Goal: Transaction & Acquisition: Purchase product/service

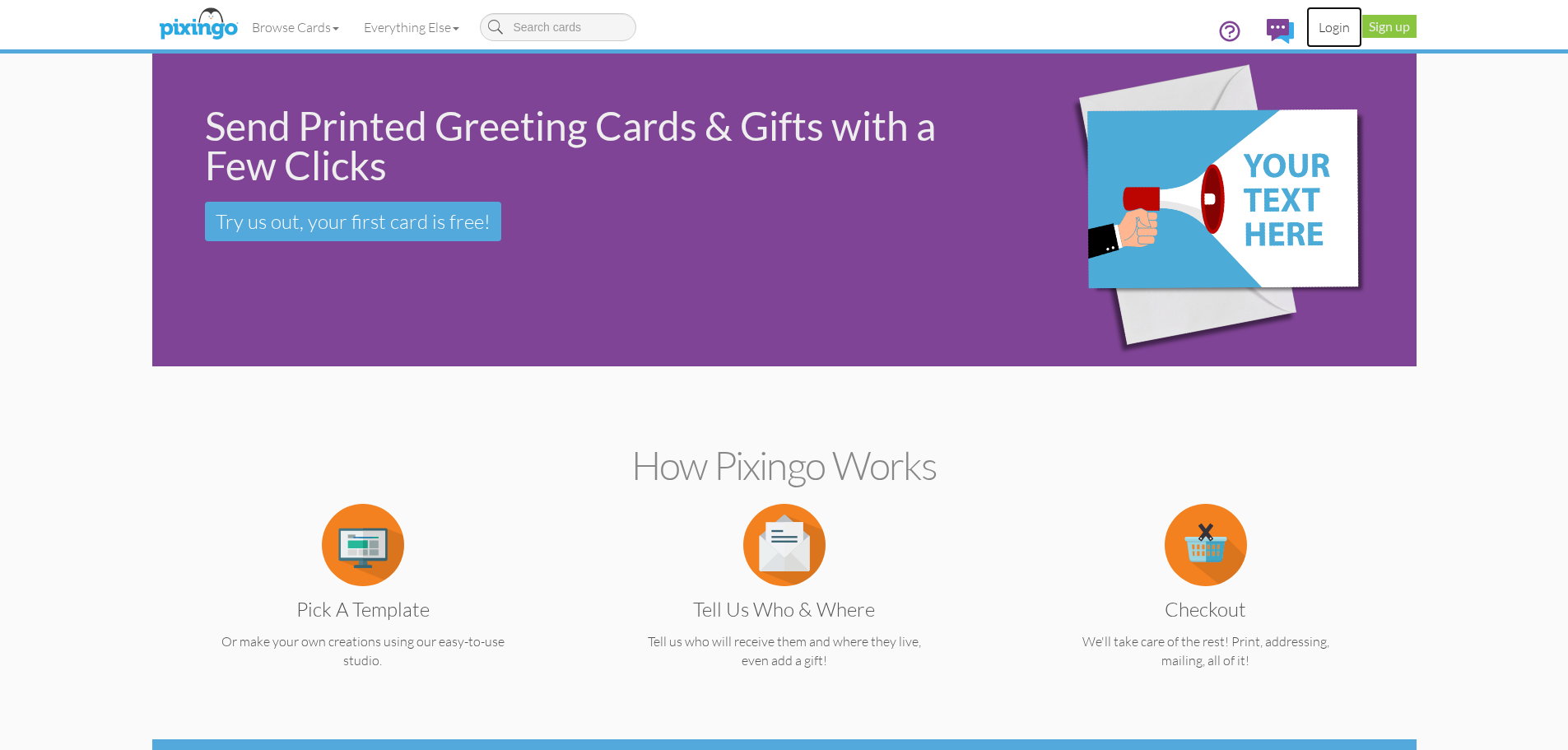
click at [1334, 18] on link "Login" at bounding box center [1334, 27] width 56 height 41
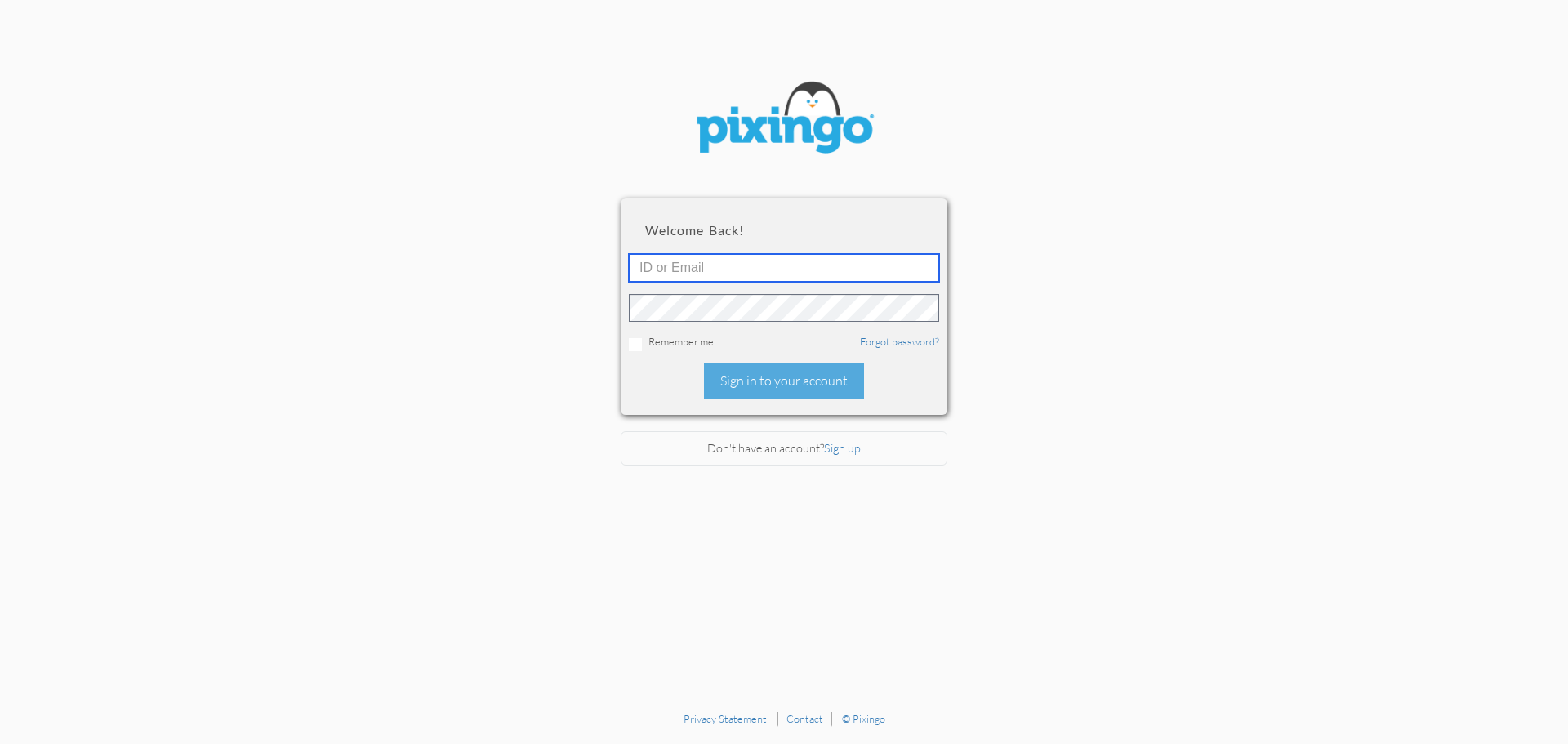
type input "[EMAIL_ADDRESS][DOMAIN_NAME]"
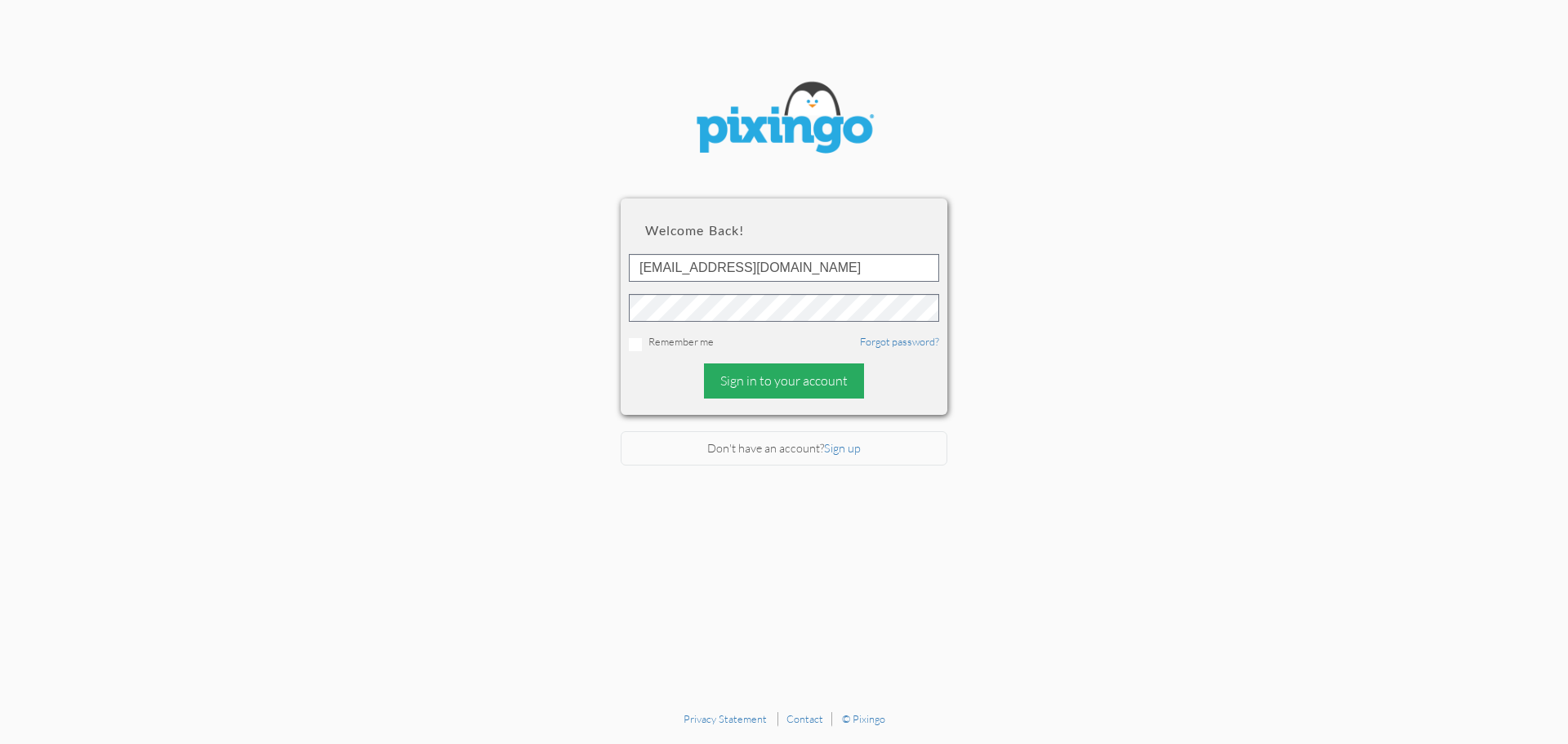
click at [782, 376] on div "Sign in to your account" at bounding box center [784, 381] width 160 height 35
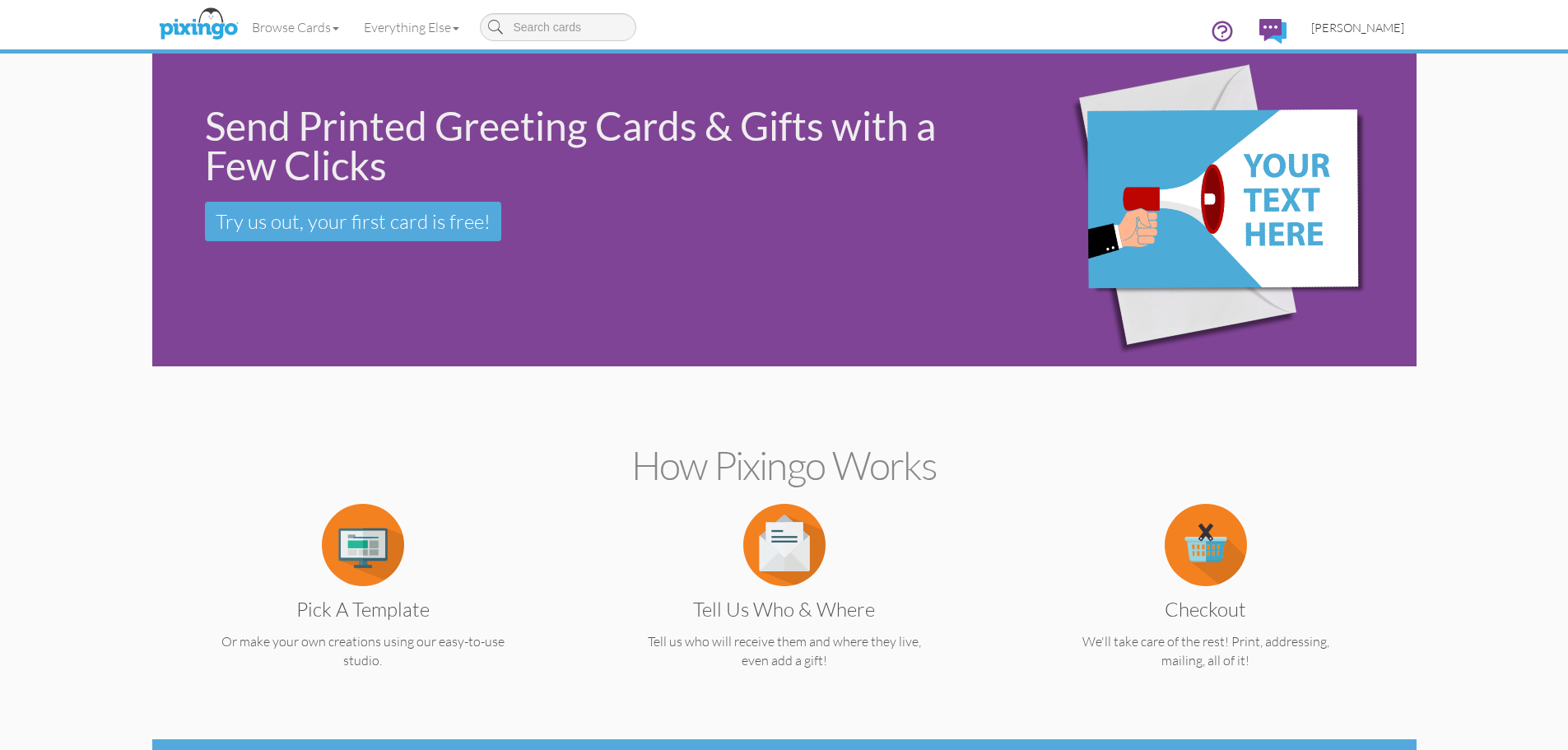
click at [1373, 21] on span "[PERSON_NAME]" at bounding box center [1357, 27] width 93 height 14
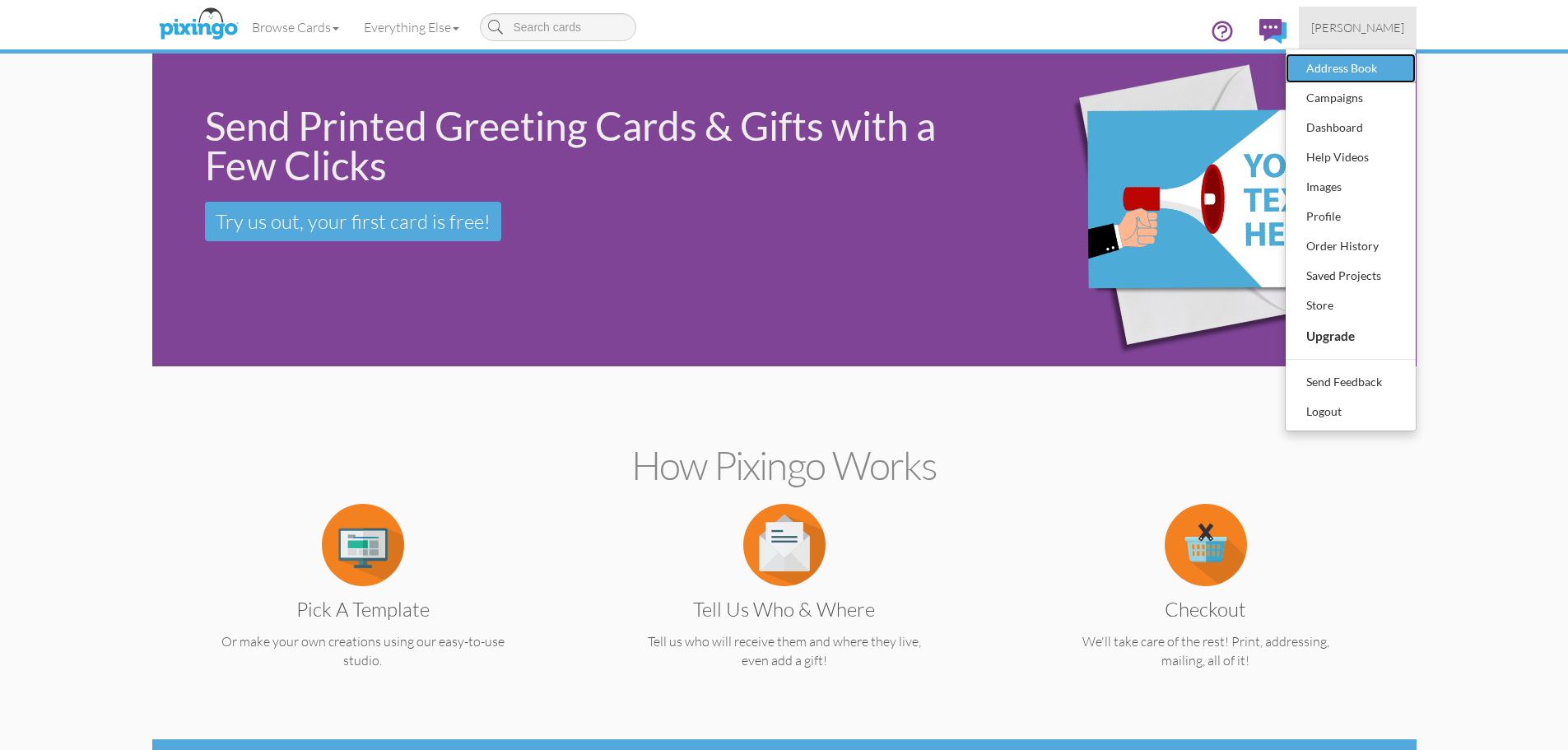
click at [1365, 72] on div "Address Book" at bounding box center [1351, 68] width 97 height 25
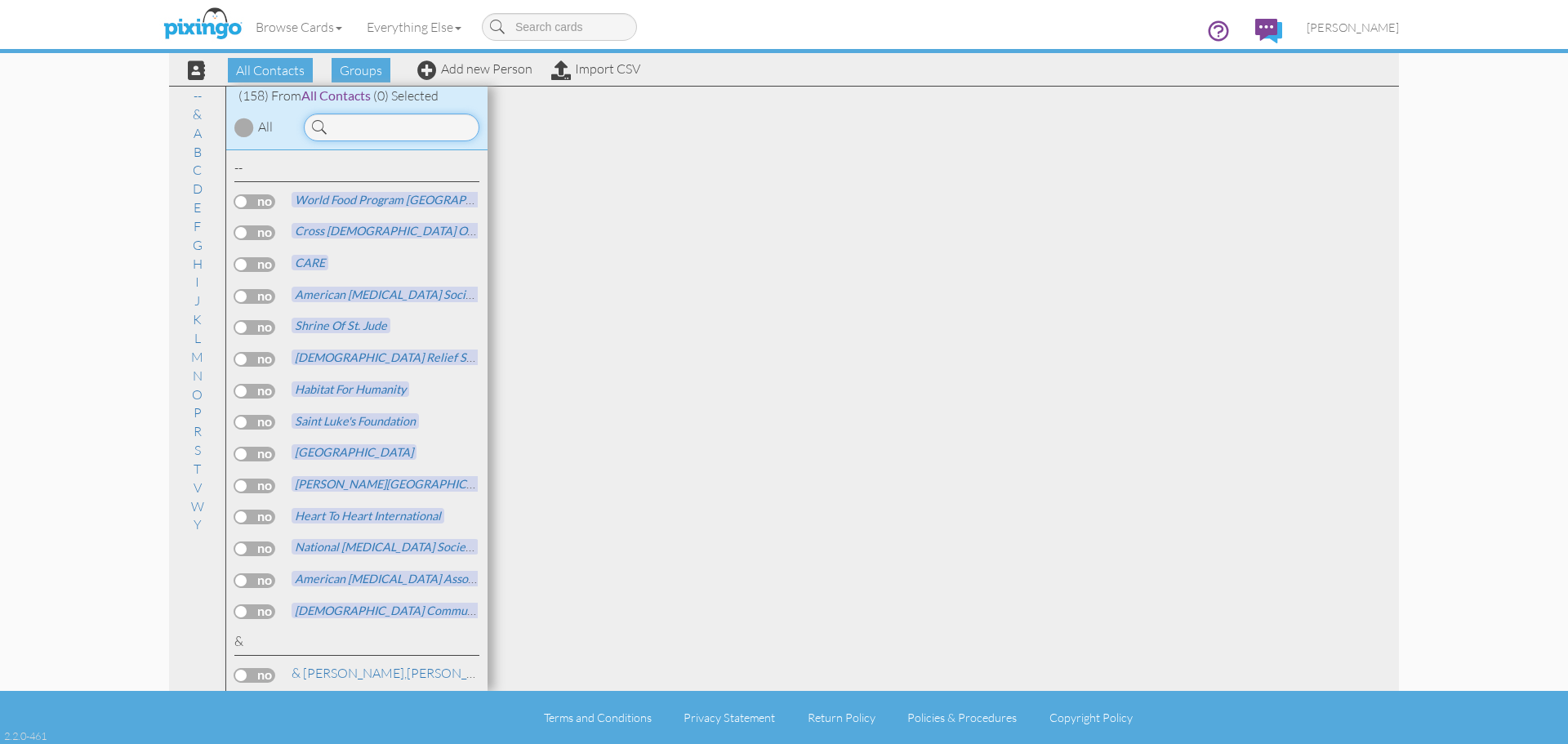
click at [350, 129] on input at bounding box center [391, 127] width 176 height 28
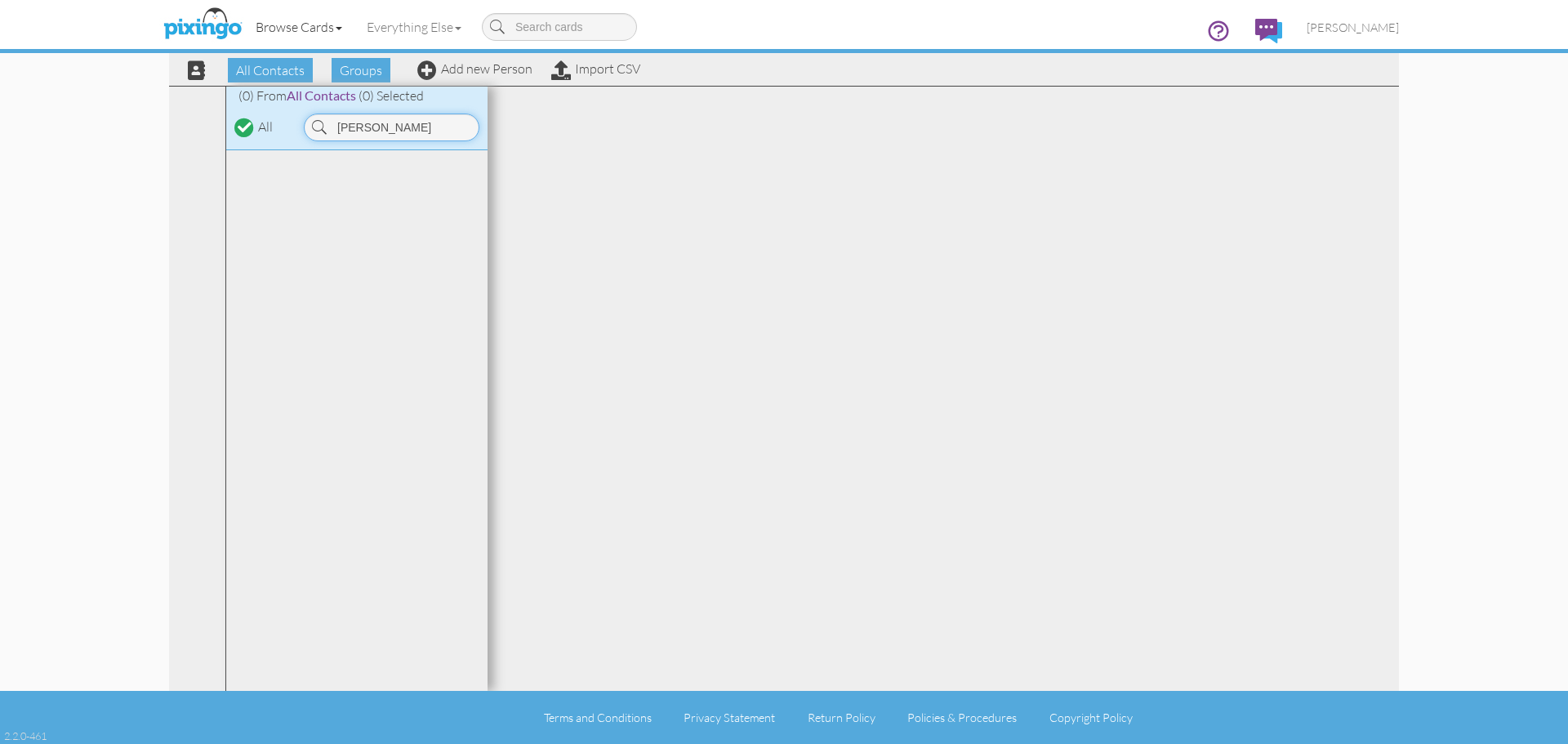
type input "[PERSON_NAME]"
click at [288, 26] on link "Browse Cards" at bounding box center [299, 27] width 111 height 41
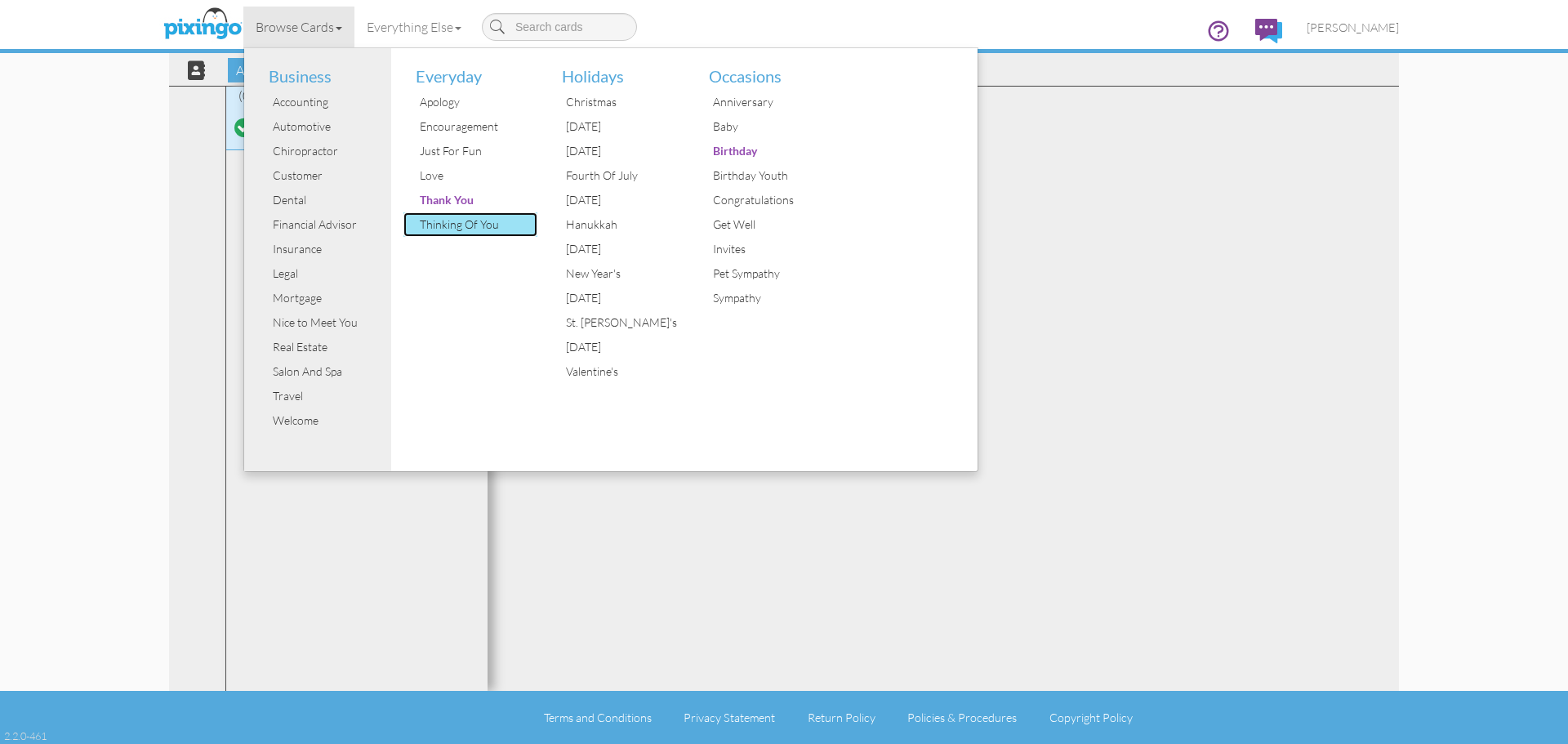
click at [473, 220] on div "Thinking Of You" at bounding box center [477, 225] width 122 height 25
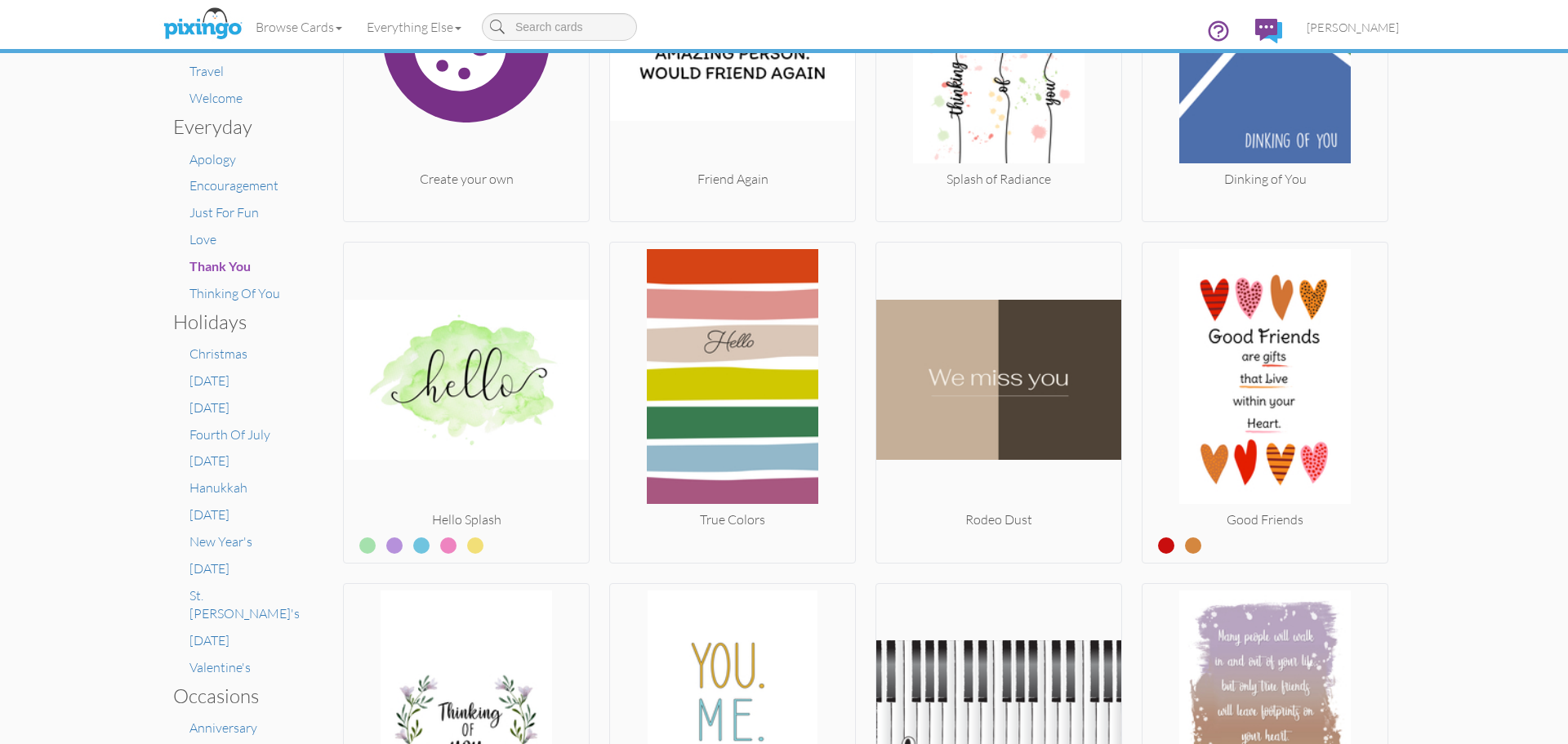
scroll to position [518, 0]
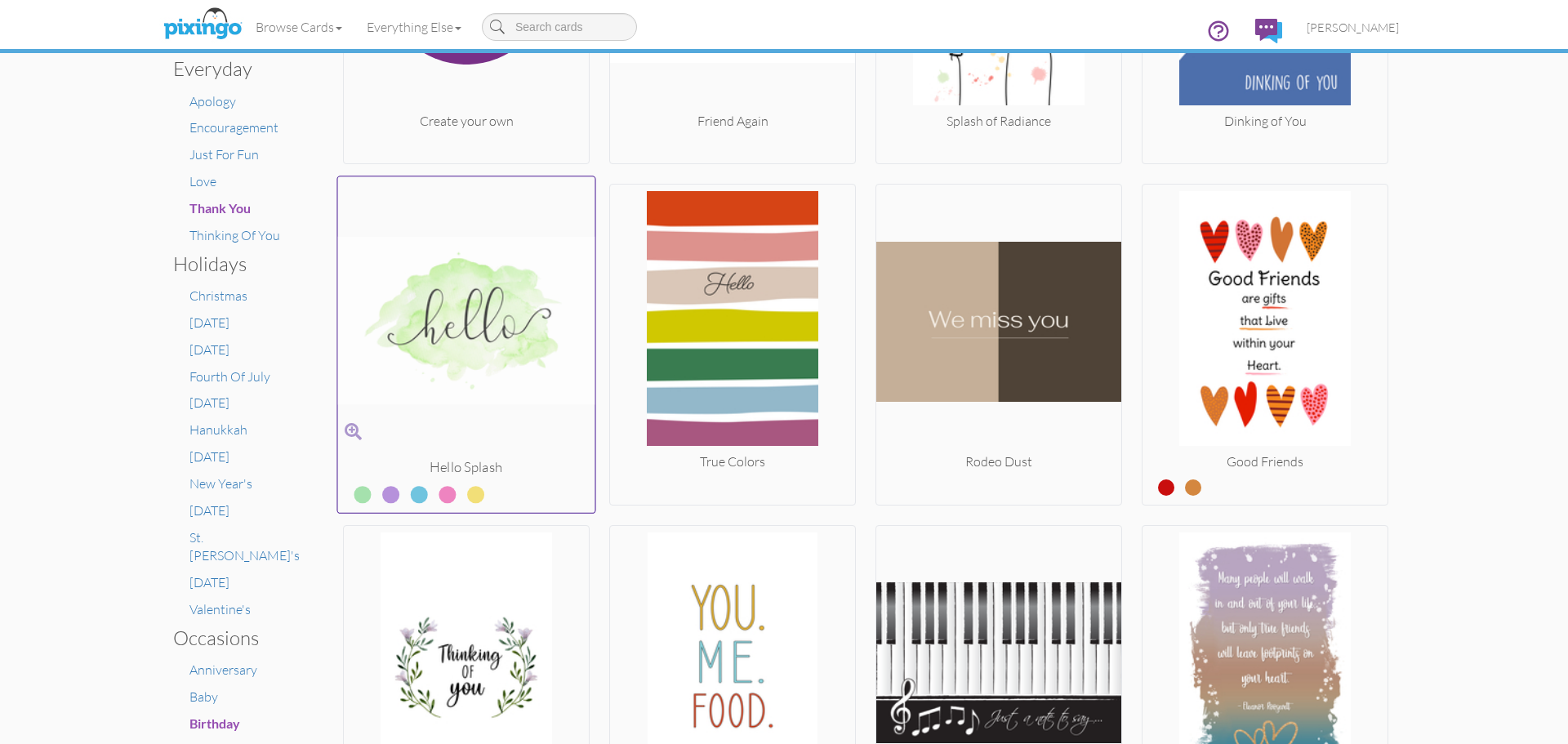
click at [514, 334] on img at bounding box center [466, 321] width 257 height 274
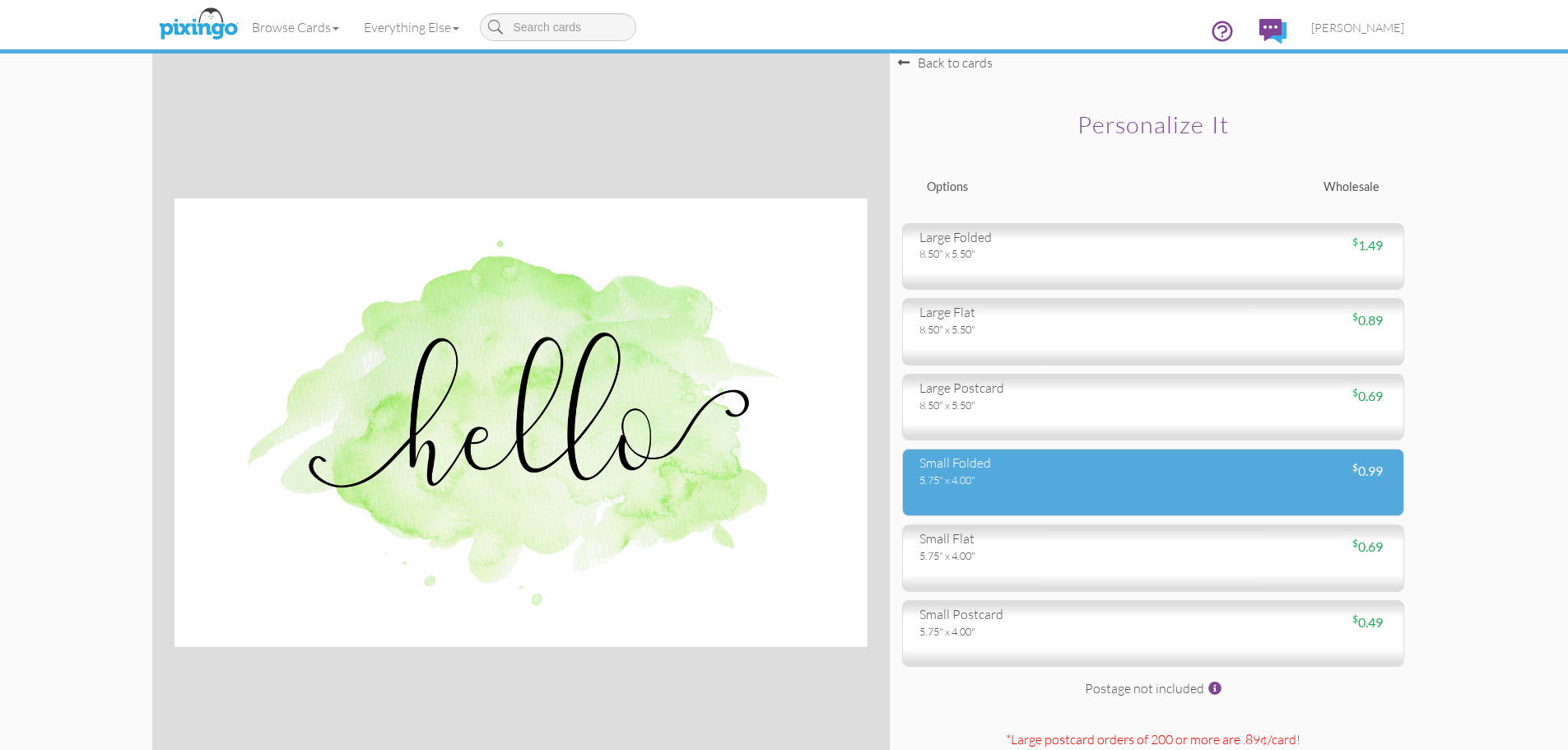
click at [1126, 468] on div "small folded" at bounding box center [1030, 463] width 221 height 19
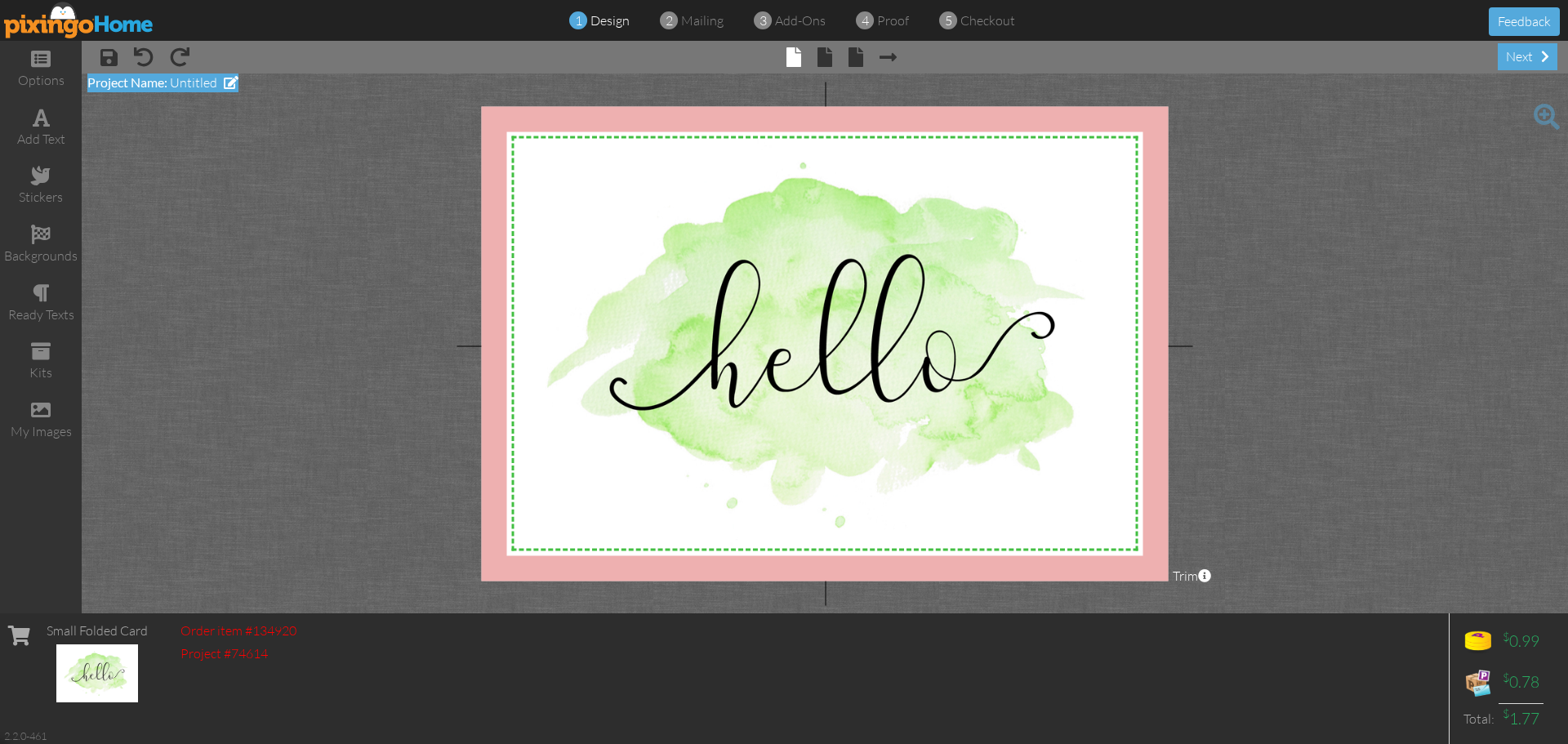
click at [200, 77] on span "Untitled" at bounding box center [194, 82] width 47 height 16
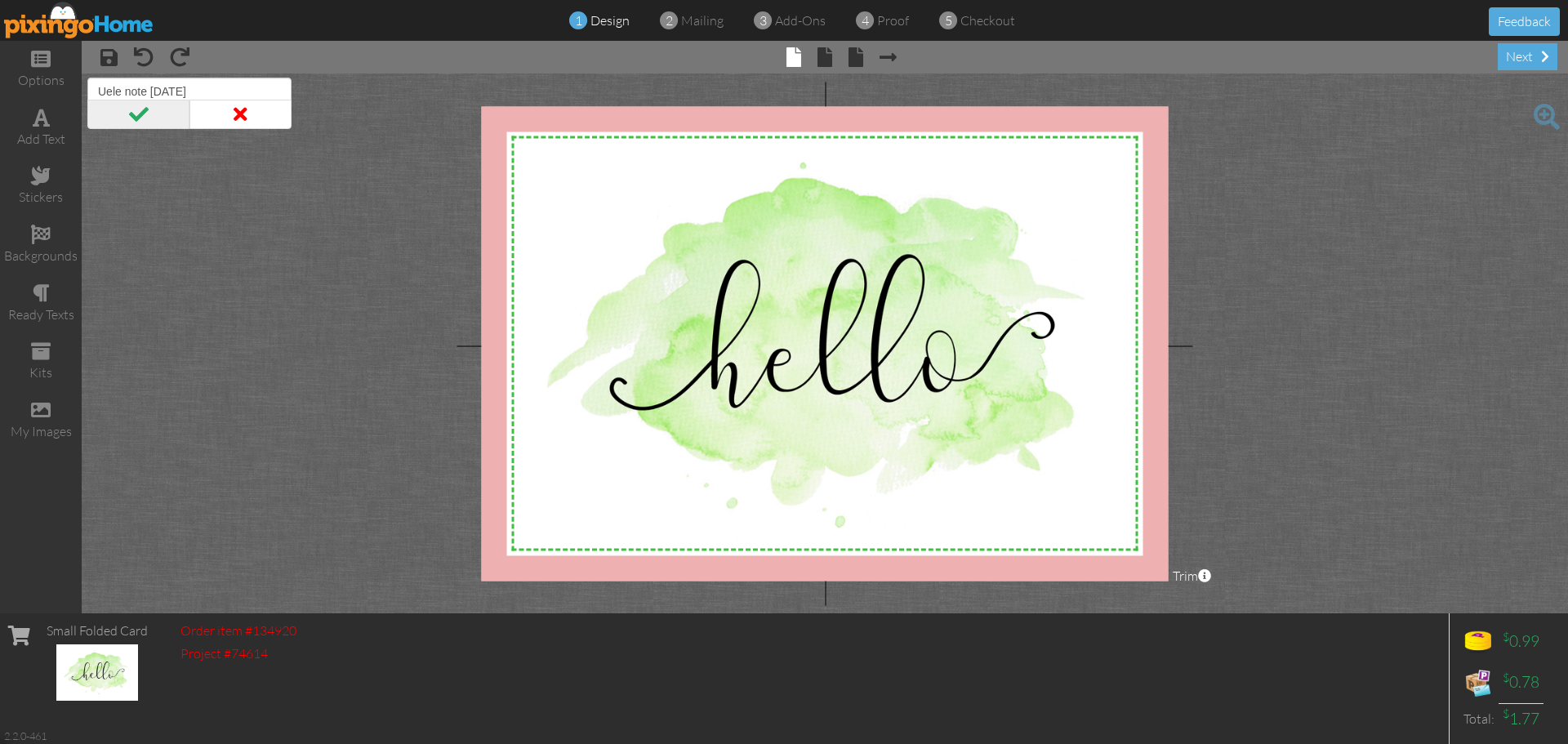
type input "Uele note [DATE]"
click at [155, 118] on span at bounding box center [138, 114] width 102 height 29
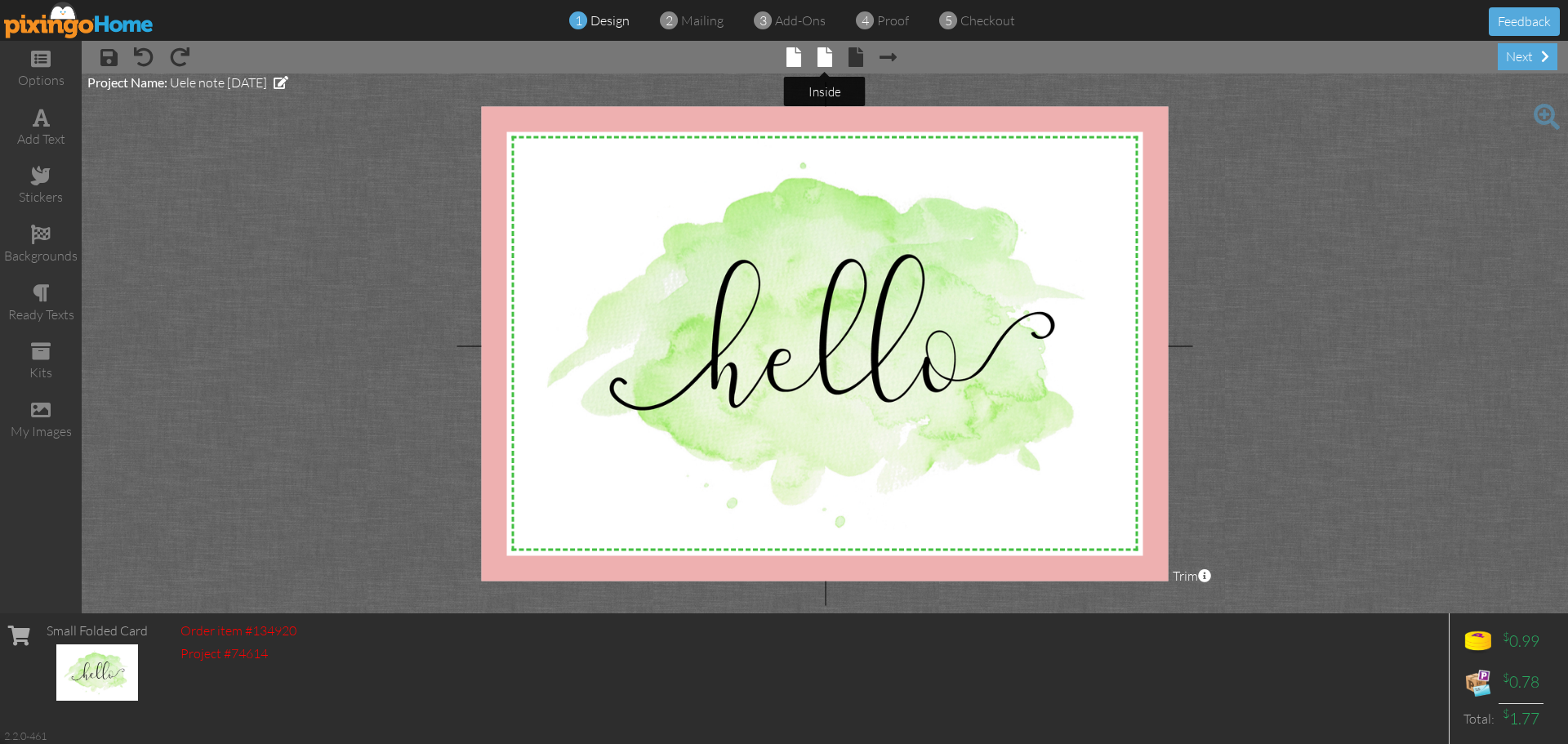
click at [822, 52] on span at bounding box center [825, 57] width 15 height 20
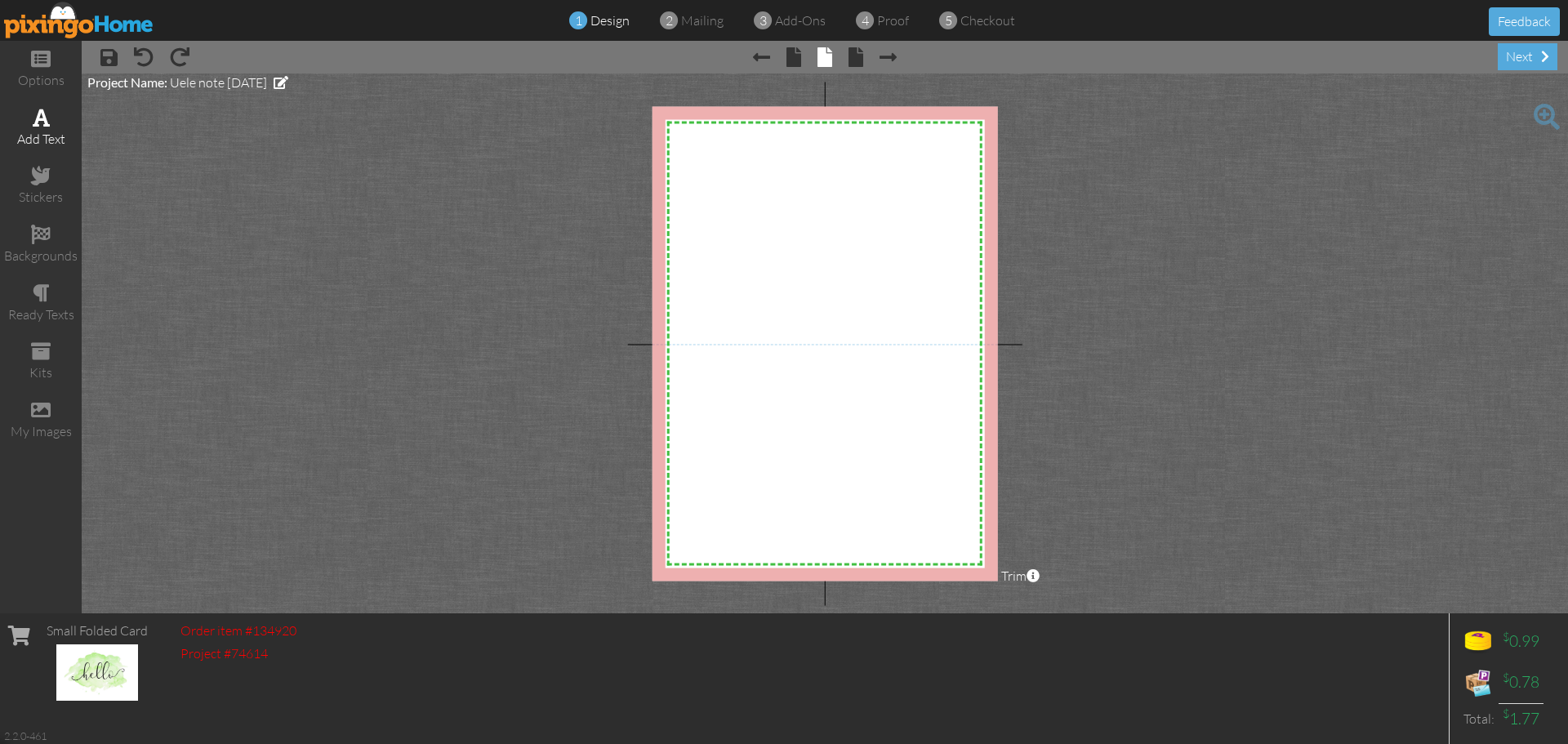
click at [53, 123] on div "add text" at bounding box center [41, 128] width 82 height 57
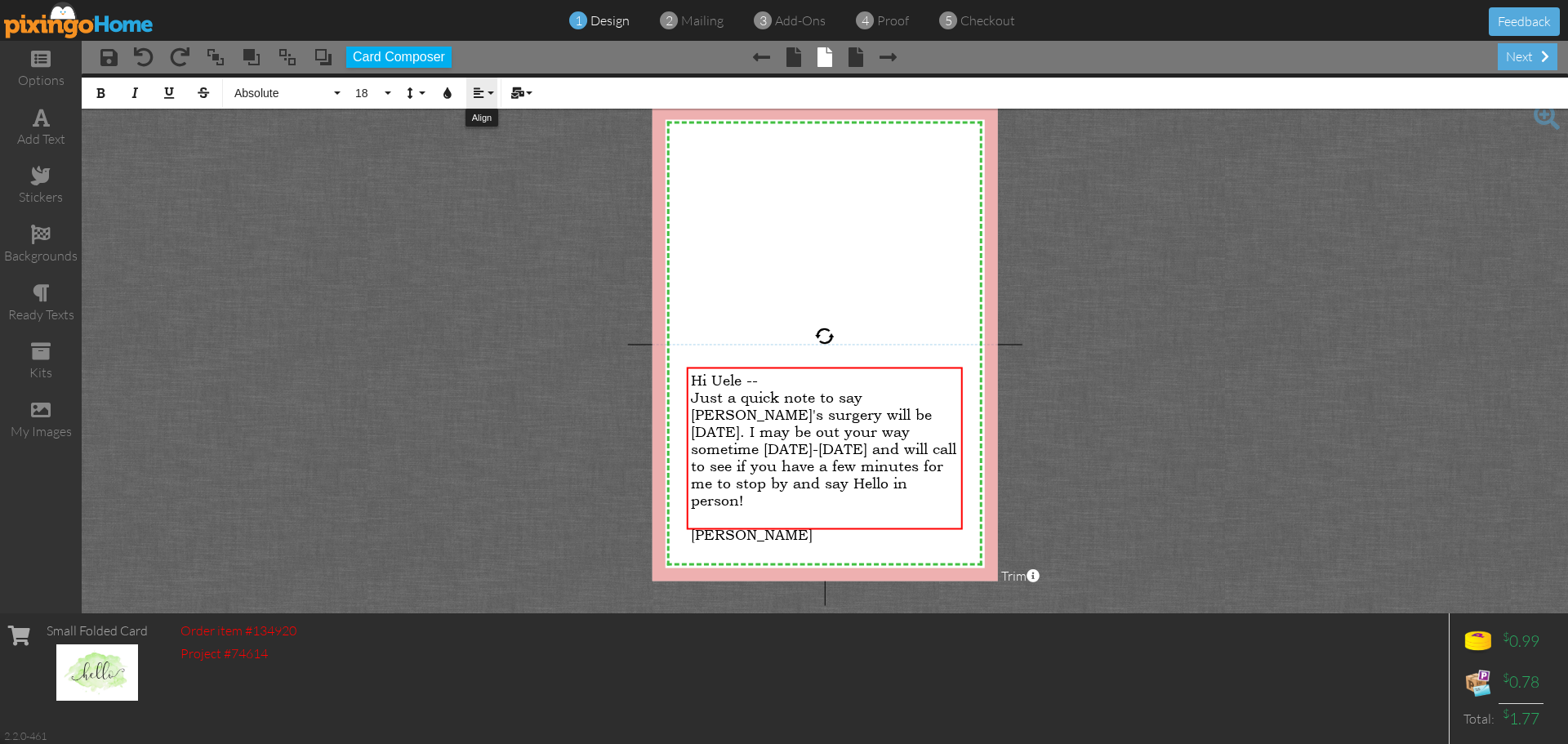
click at [474, 89] on icon "button" at bounding box center [479, 93] width 11 height 11
click at [490, 185] on icon at bounding box center [491, 185] width 11 height 12
drag, startPoint x: 923, startPoint y: 518, endPoint x: 964, endPoint y: 513, distance: 41.3
click at [963, 513] on div "Hi [PERSON_NAME] -- Just a quick note to say [PERSON_NAME]'s surgery will be [D…" at bounding box center [825, 448] width 276 height 163
click at [141, 92] on button "Italic" at bounding box center [135, 93] width 31 height 31
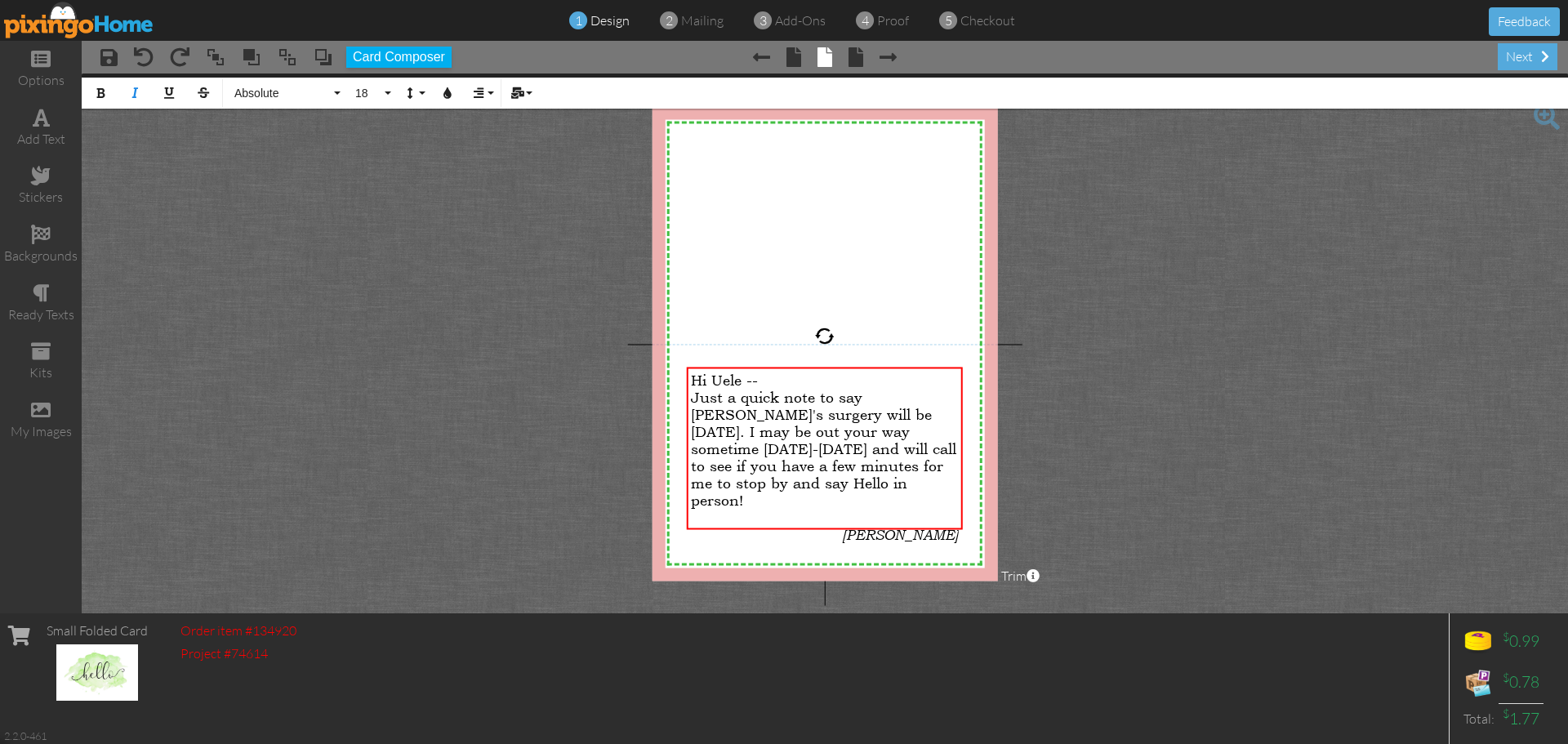
click at [1190, 327] on project-studio-wrapper "X X X X X X X X X X X X X X X X X X X X X X X X X X X X X X X X X X X X X X X X…" at bounding box center [825, 343] width 1486 height 540
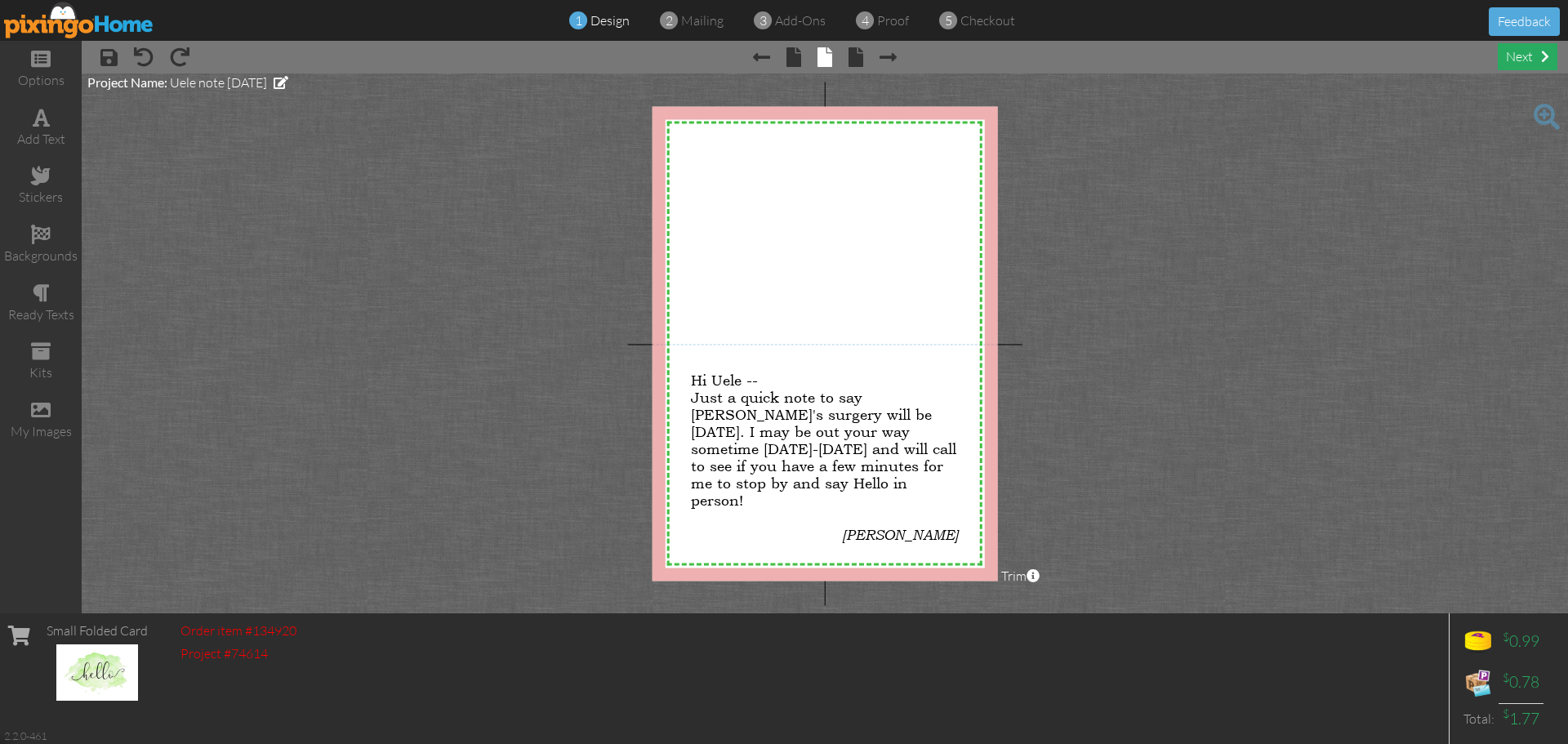
click at [1508, 52] on div "next" at bounding box center [1527, 56] width 60 height 27
click at [1527, 51] on div "next" at bounding box center [1527, 56] width 60 height 27
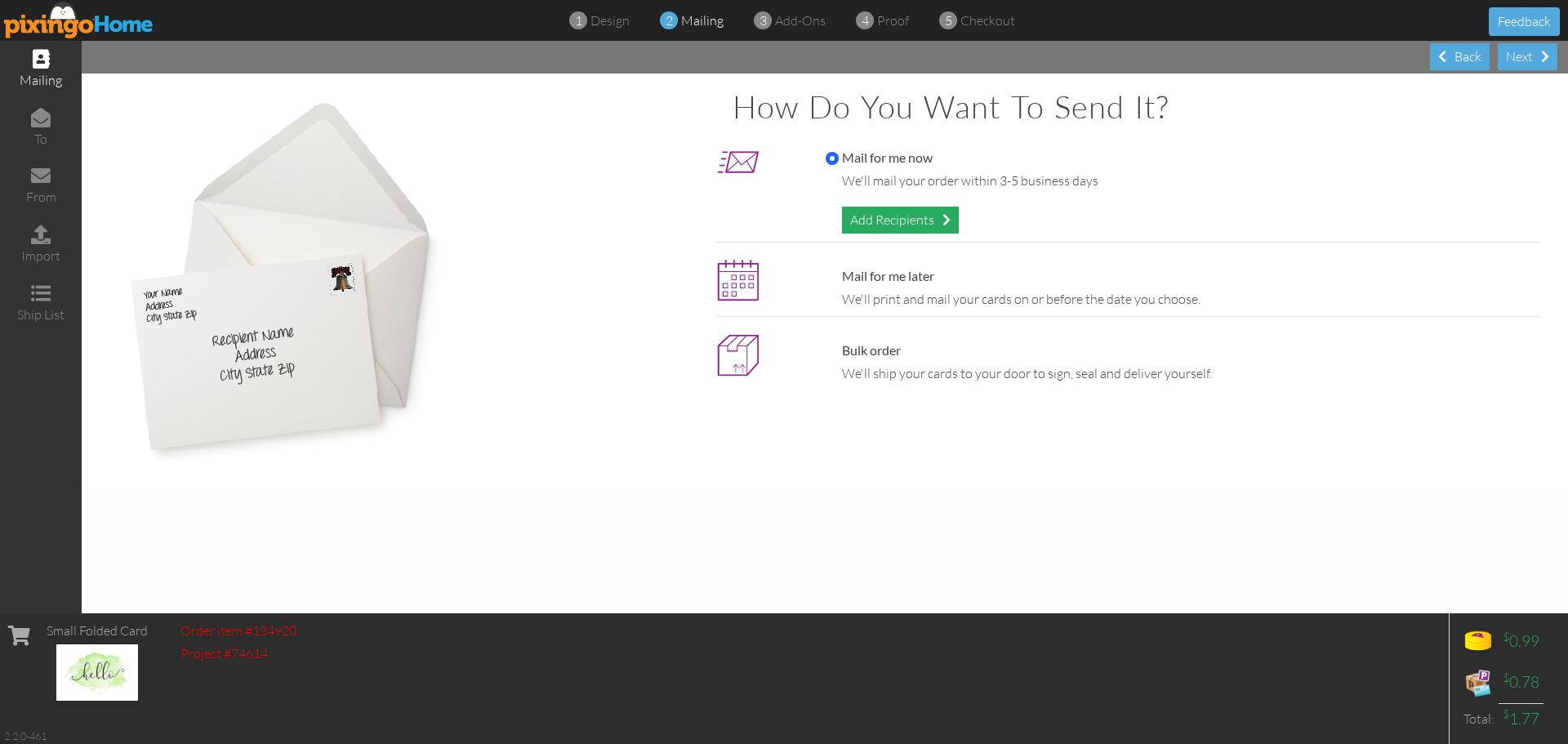
click at [941, 216] on div "Add Recipients" at bounding box center [900, 220] width 117 height 27
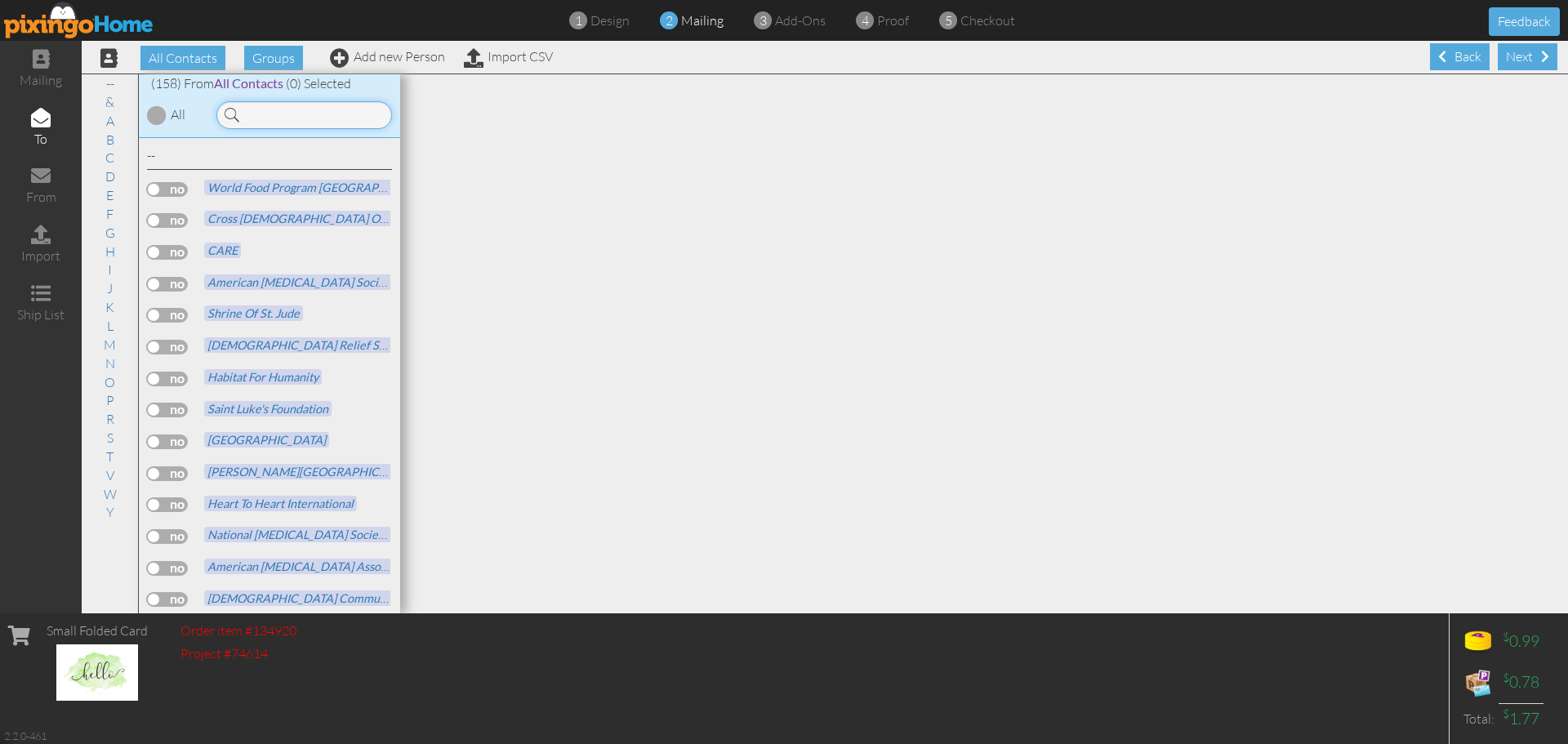
click at [283, 122] on input at bounding box center [304, 115] width 176 height 28
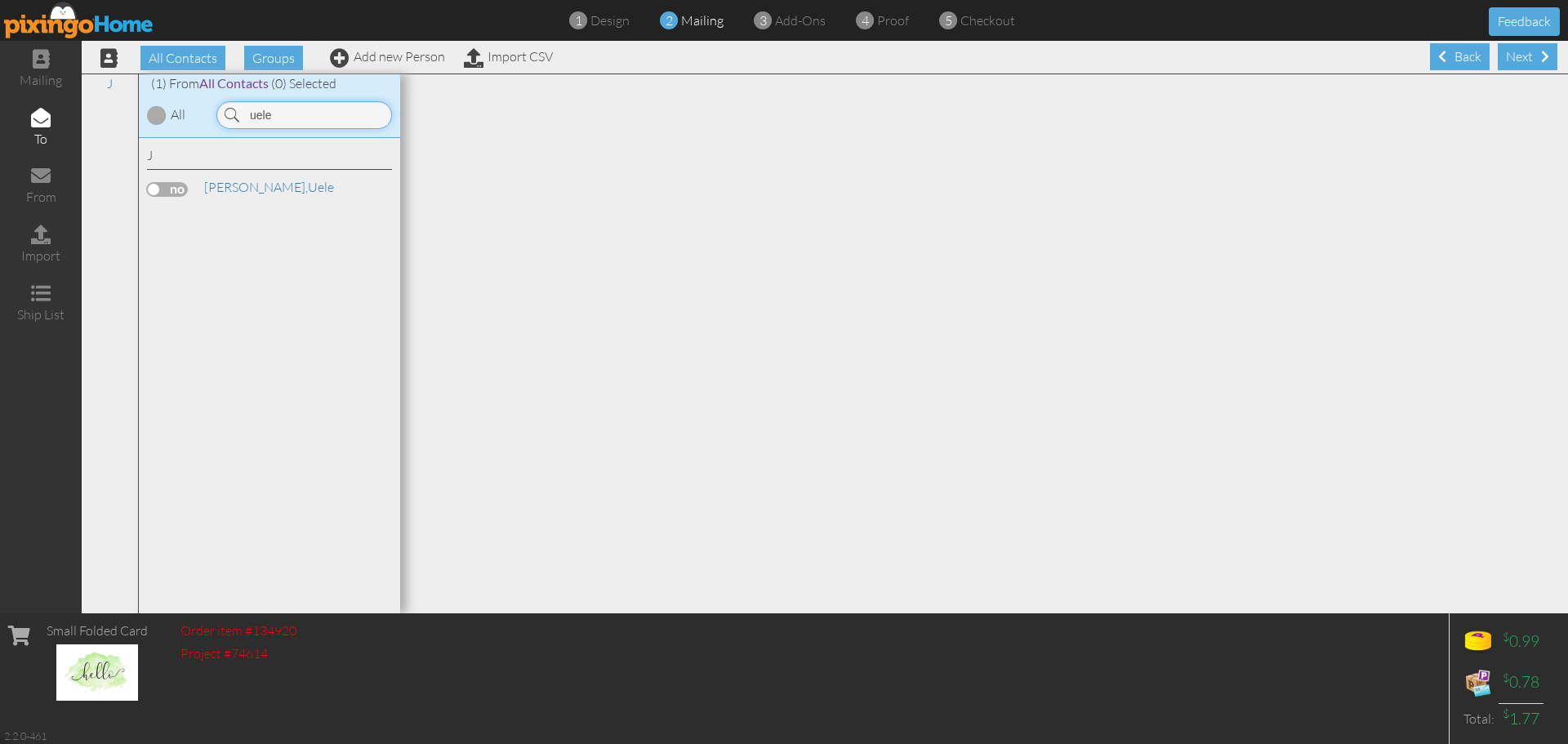
type input "uele"
click at [180, 189] on label at bounding box center [167, 189] width 41 height 15
click at [0, 0] on input "checkbox" at bounding box center [0, 0] width 0 height 0
click at [1509, 57] on div "Next" at bounding box center [1527, 56] width 60 height 27
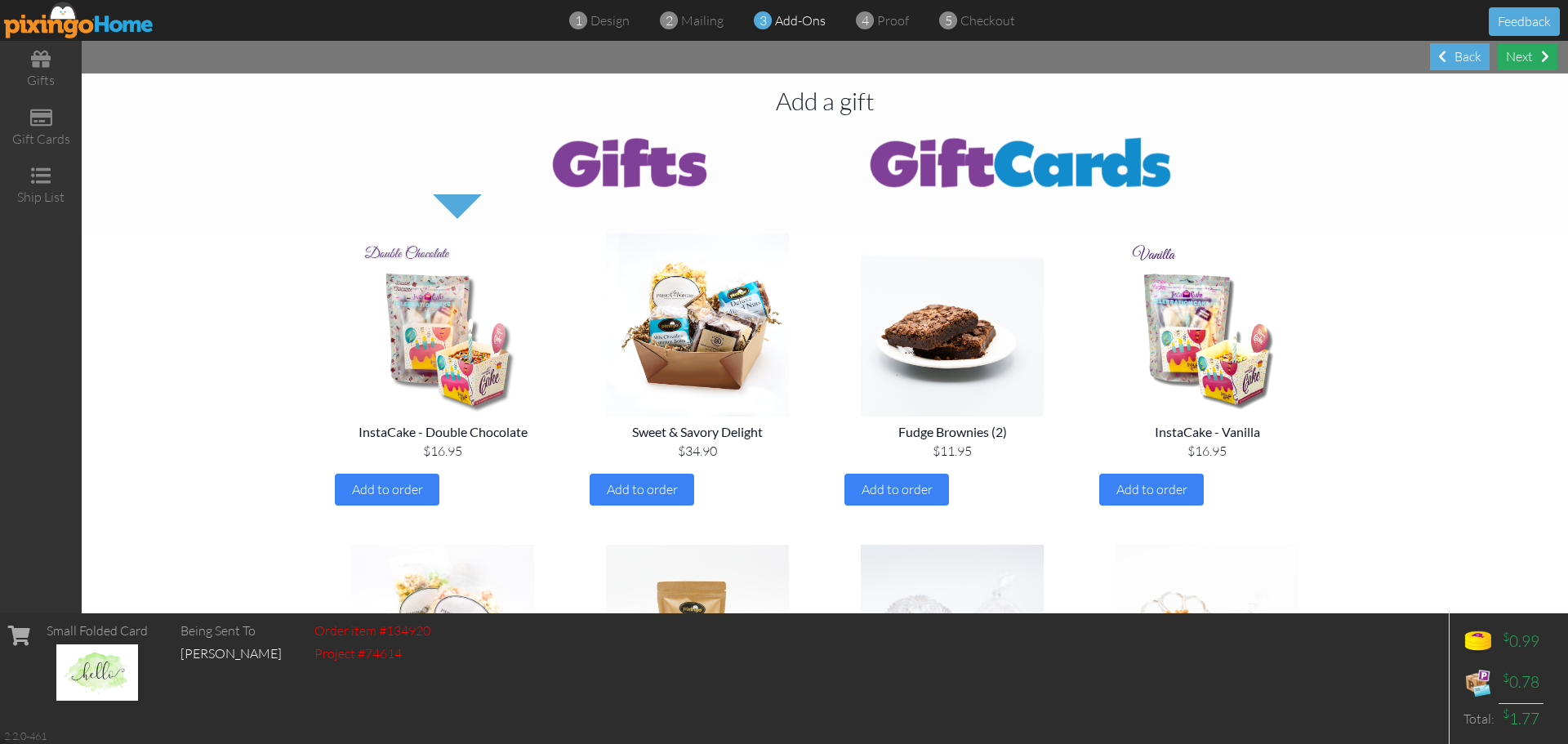
click at [1526, 53] on div "Next" at bounding box center [1527, 56] width 60 height 27
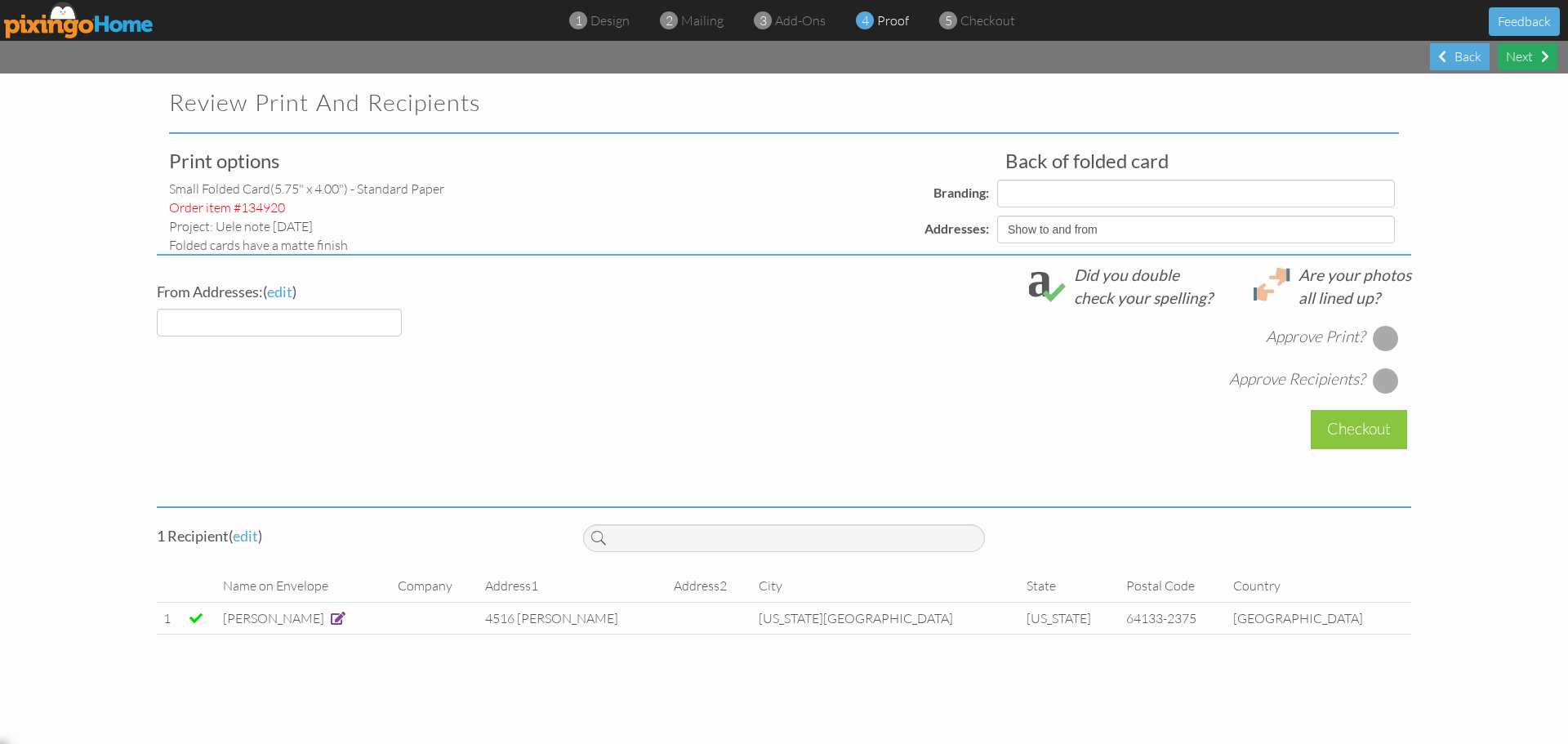
select select "object:2629"
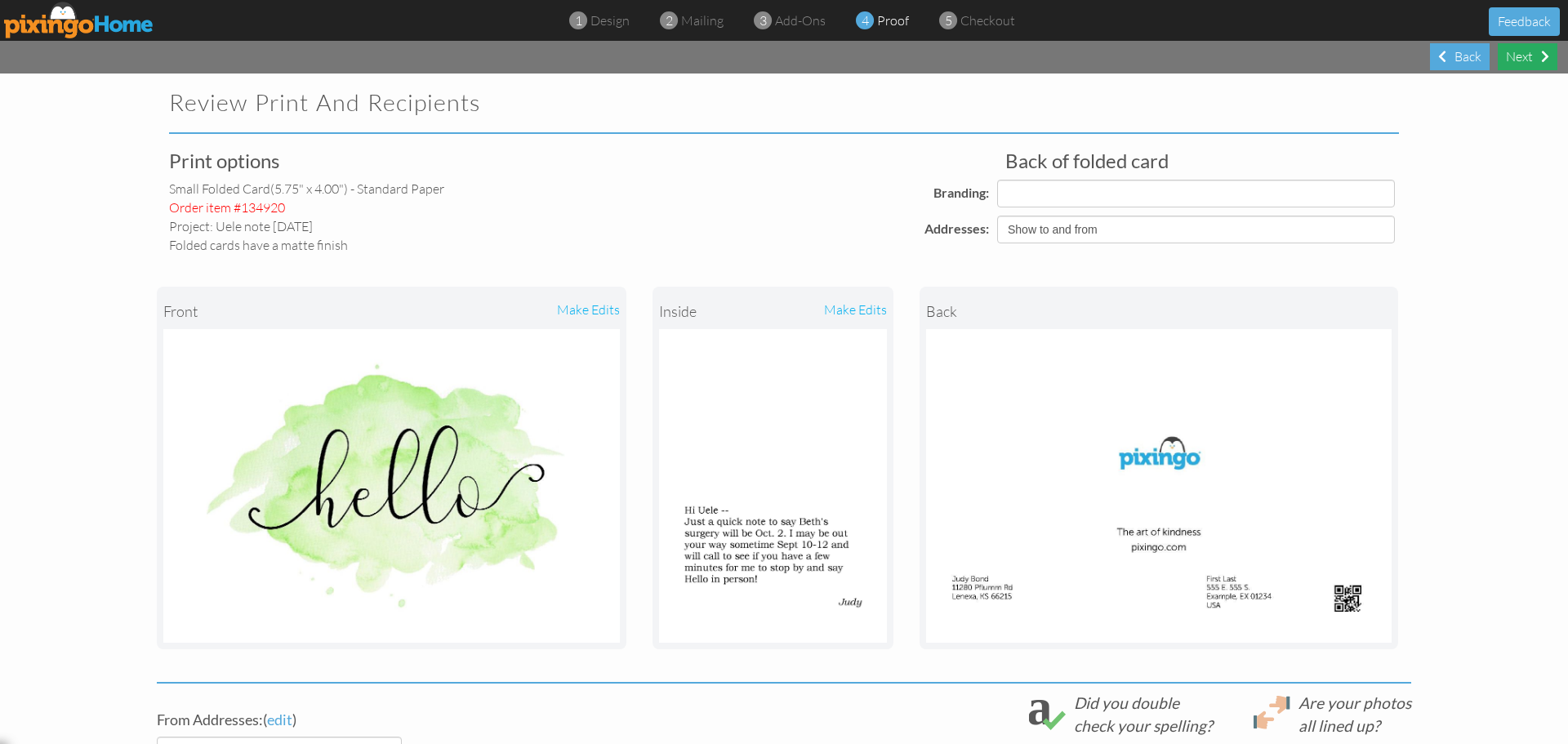
select select "object:2640"
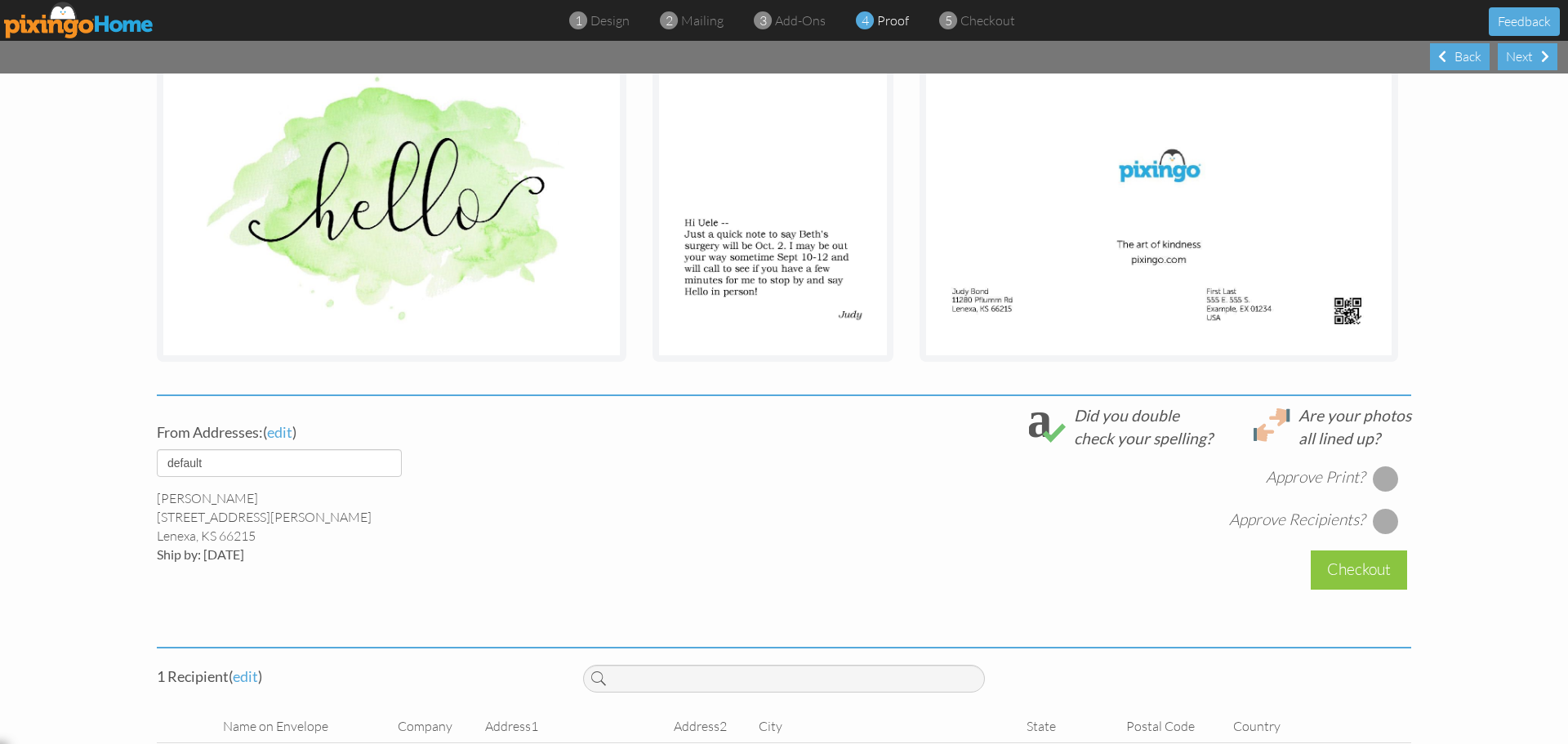
scroll to position [351, 0]
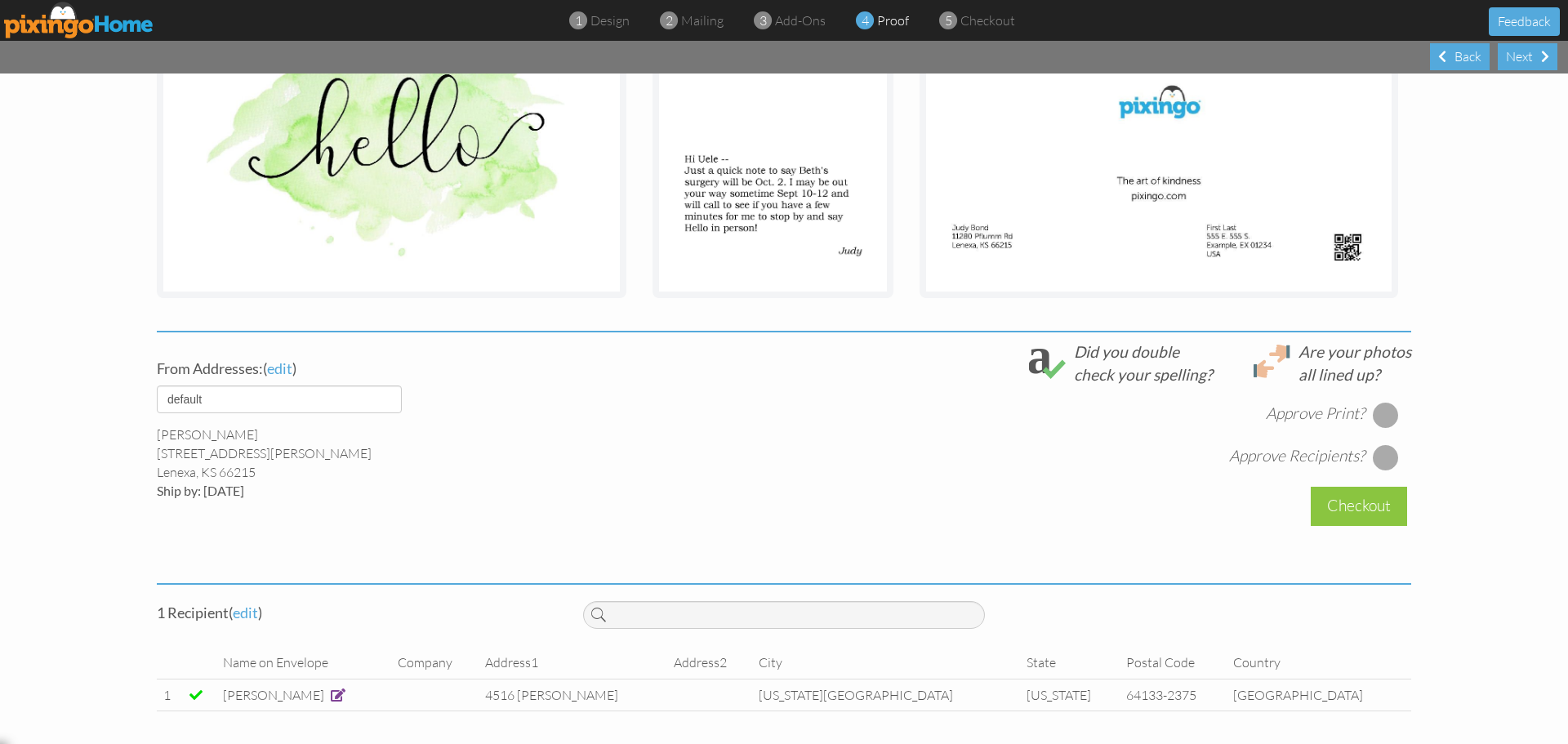
click at [1380, 416] on div at bounding box center [1386, 415] width 26 height 26
click at [1374, 458] on div at bounding box center [1386, 457] width 26 height 26
click at [1366, 511] on div "Checkout" at bounding box center [1359, 506] width 96 height 38
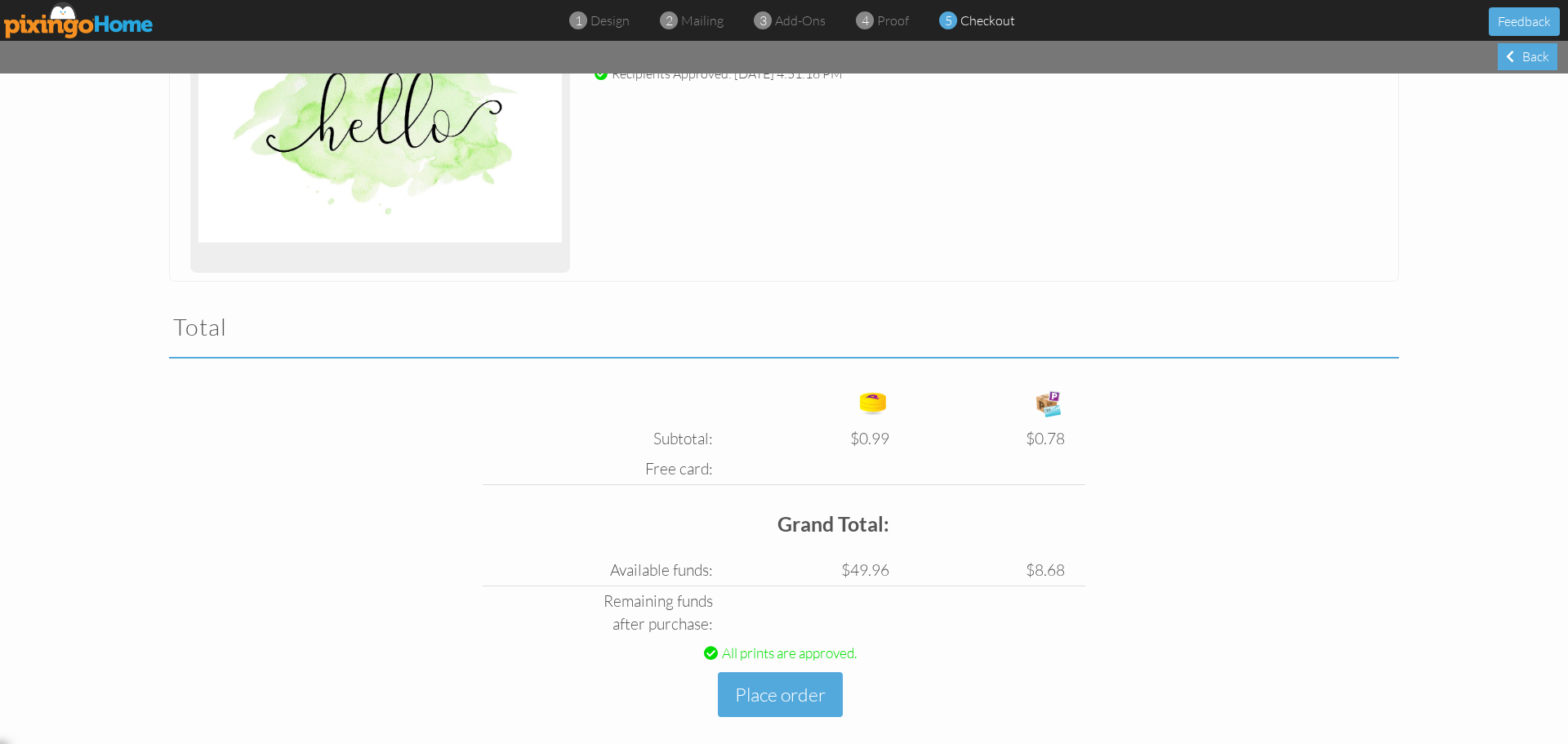
scroll to position [332, 0]
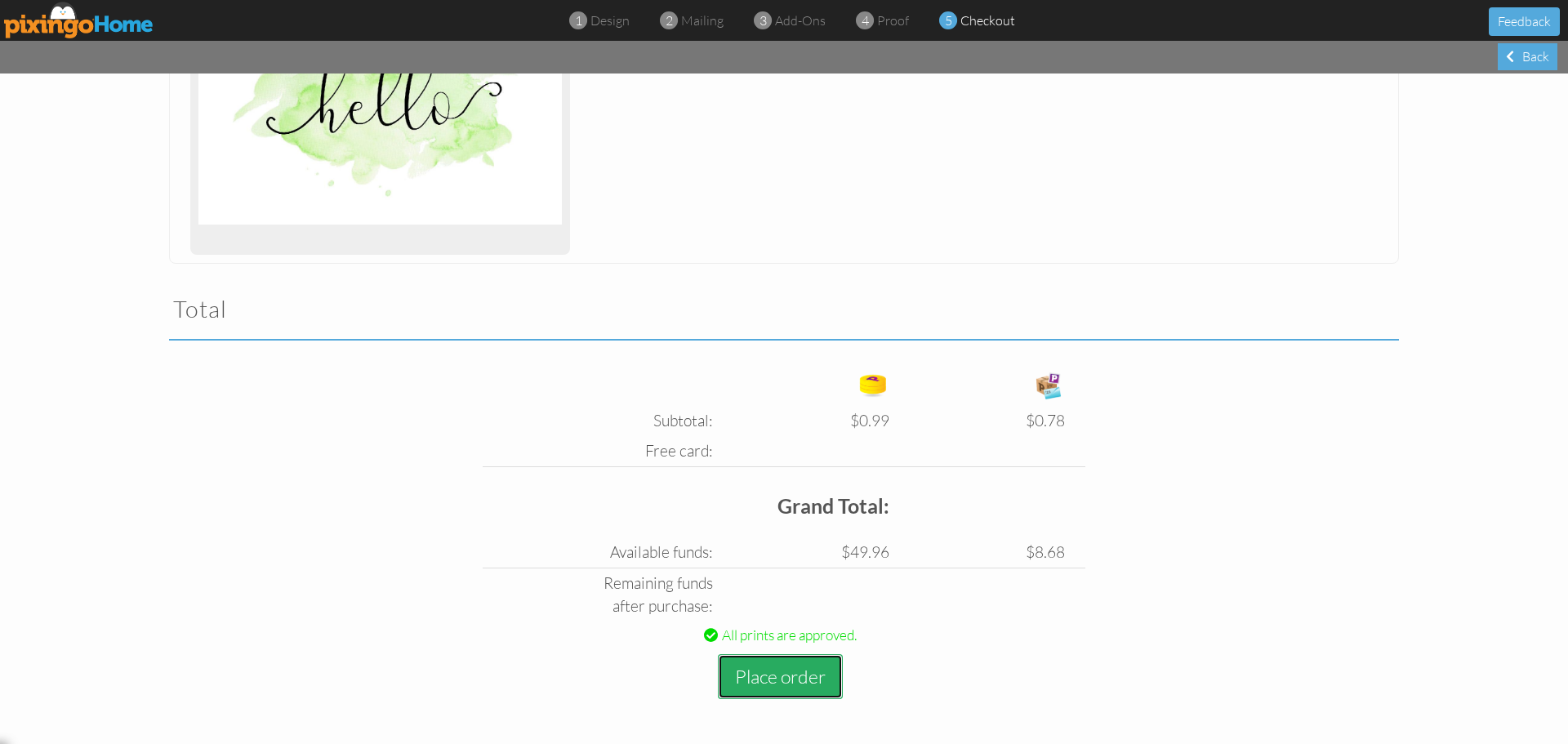
click at [790, 671] on button "Place order" at bounding box center [780, 676] width 125 height 45
